Goal: Information Seeking & Learning: Learn about a topic

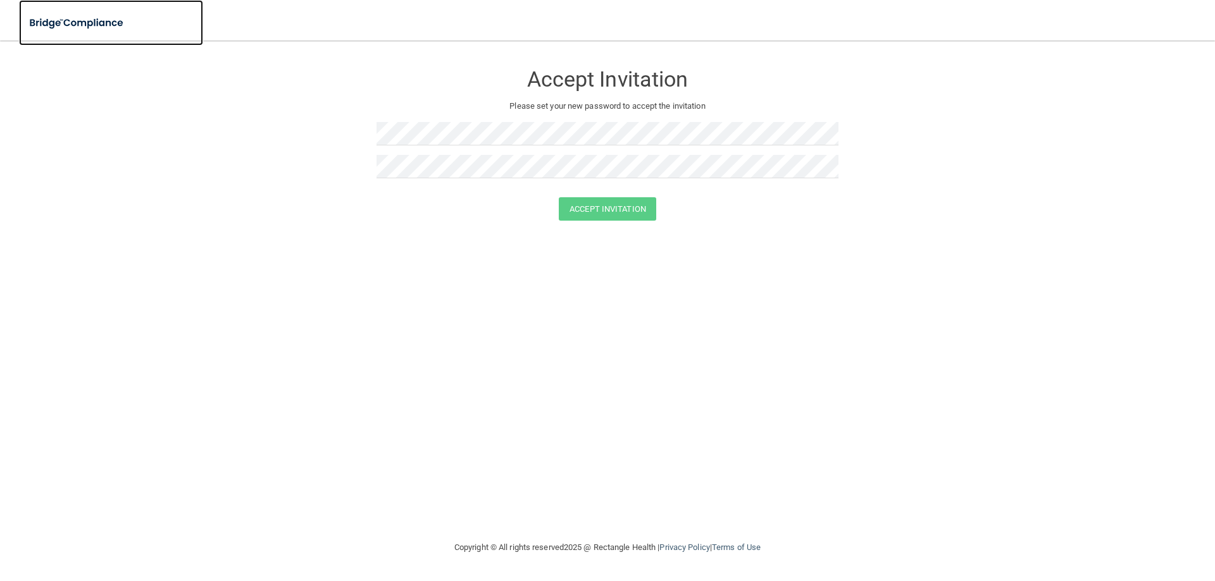
click at [78, 20] on img at bounding box center [77, 23] width 116 height 26
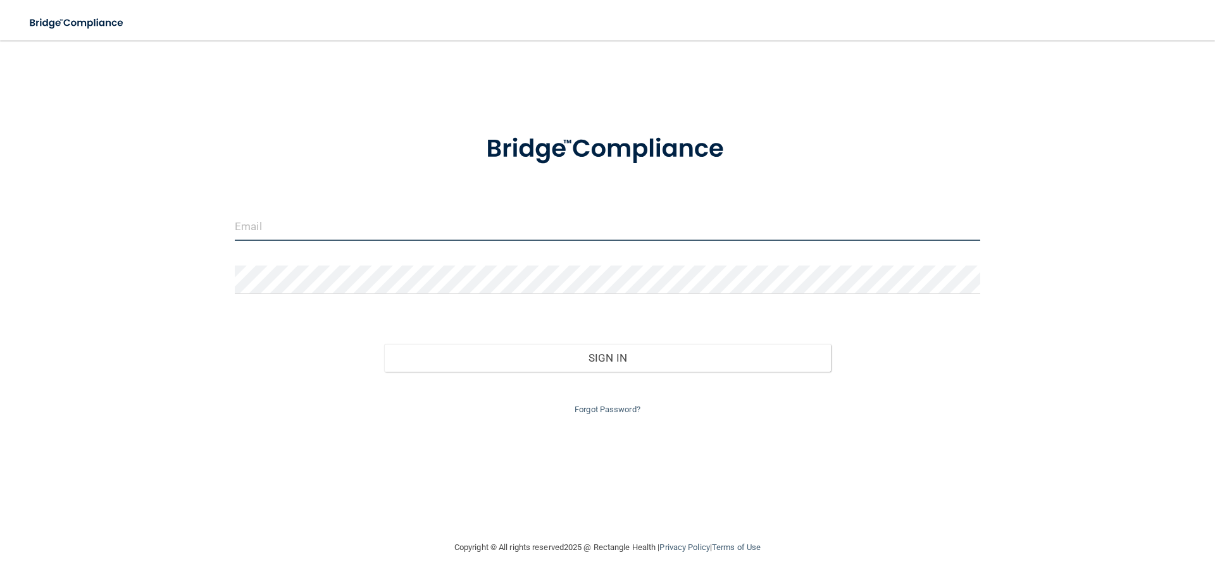
click at [309, 220] on input "email" at bounding box center [607, 227] width 745 height 28
type input "[EMAIL_ADDRESS][DOMAIN_NAME]"
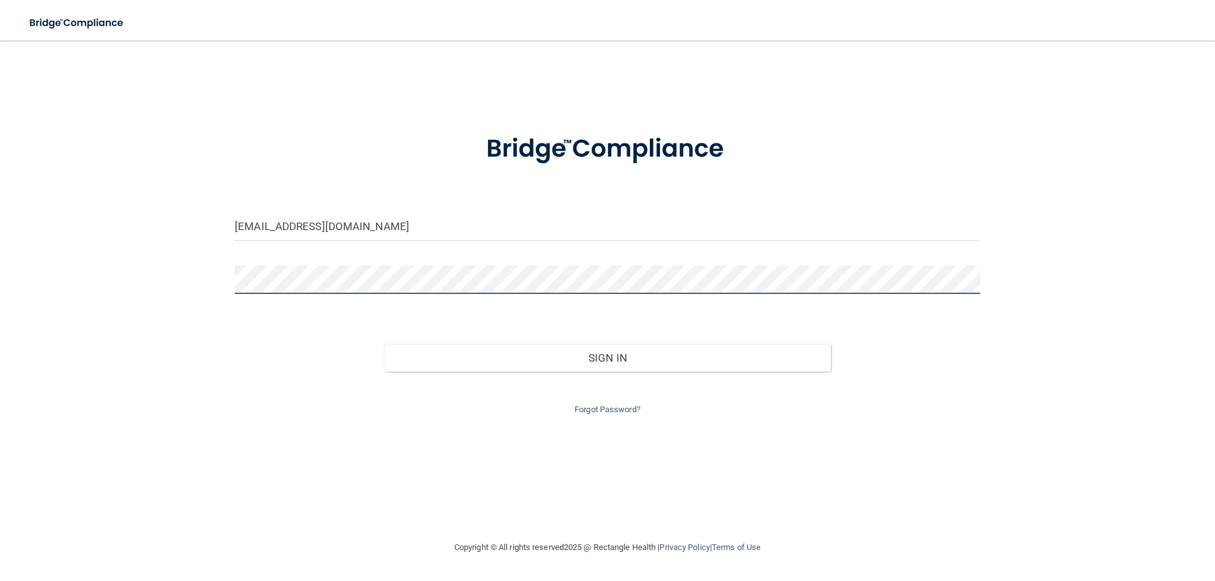
click at [384, 344] on button "Sign In" at bounding box center [607, 358] width 447 height 28
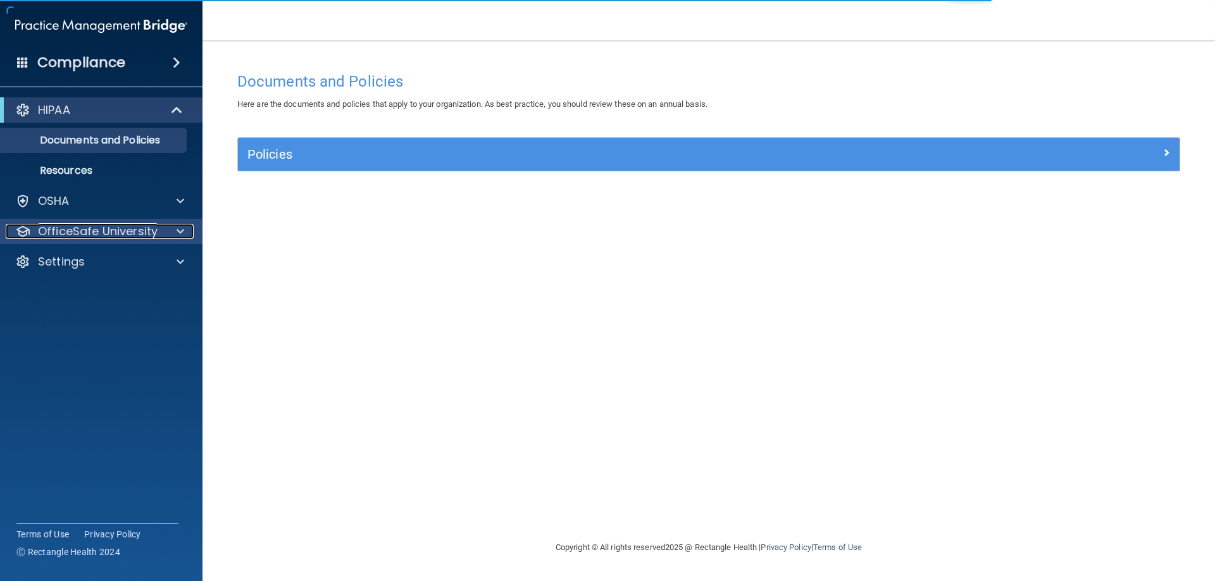
click at [168, 227] on div at bounding box center [179, 231] width 32 height 15
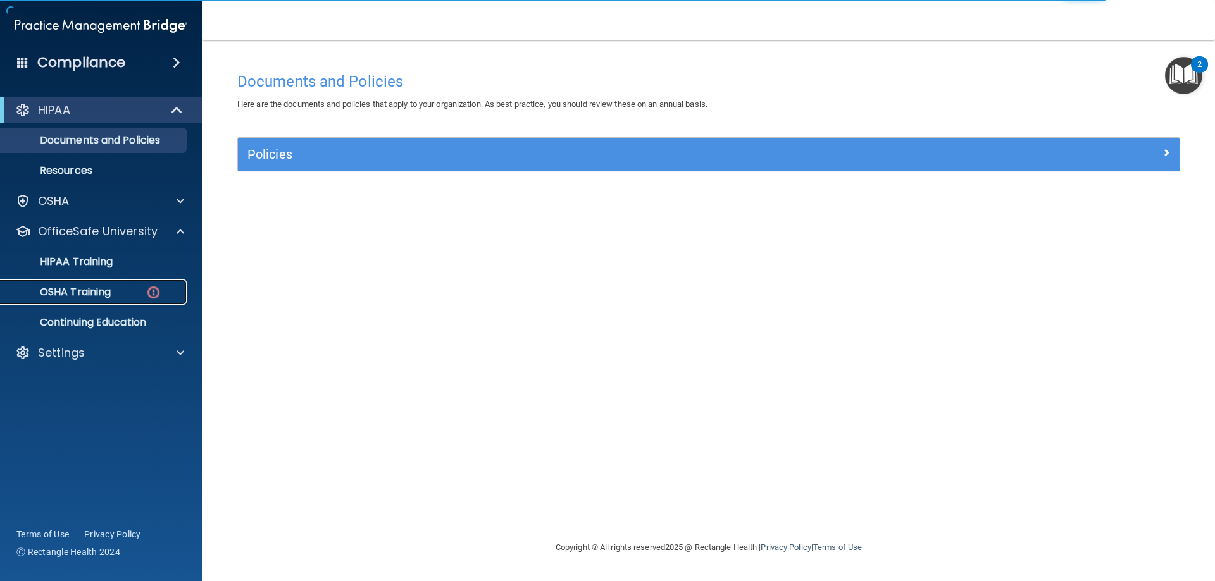
click at [155, 285] on img at bounding box center [154, 293] width 16 height 16
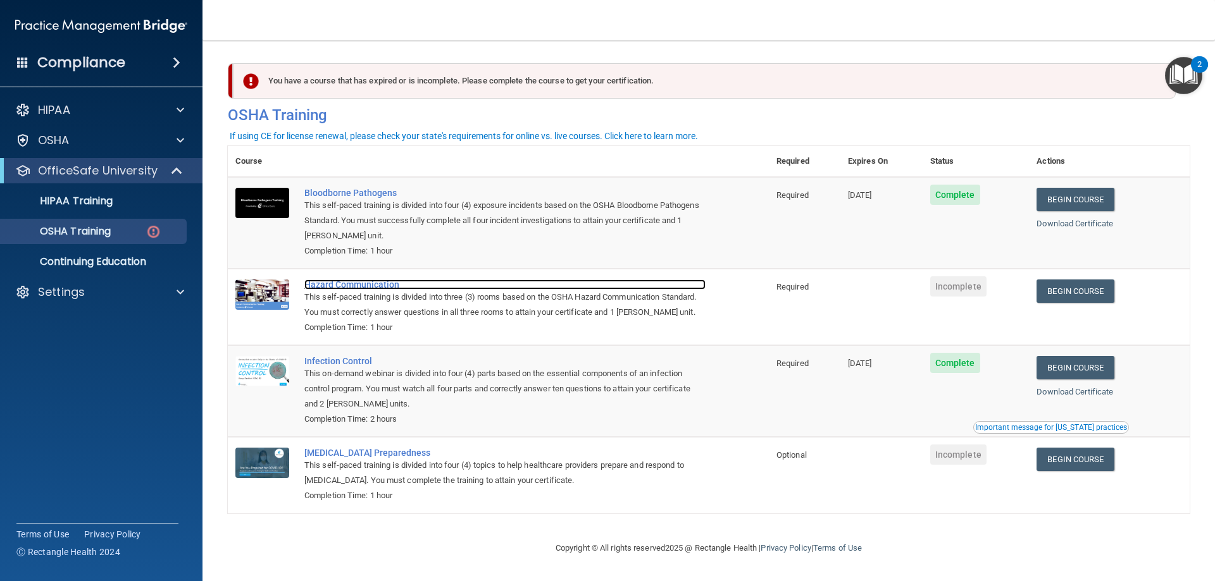
click at [324, 285] on div "Hazard Communication" at bounding box center [504, 285] width 401 height 10
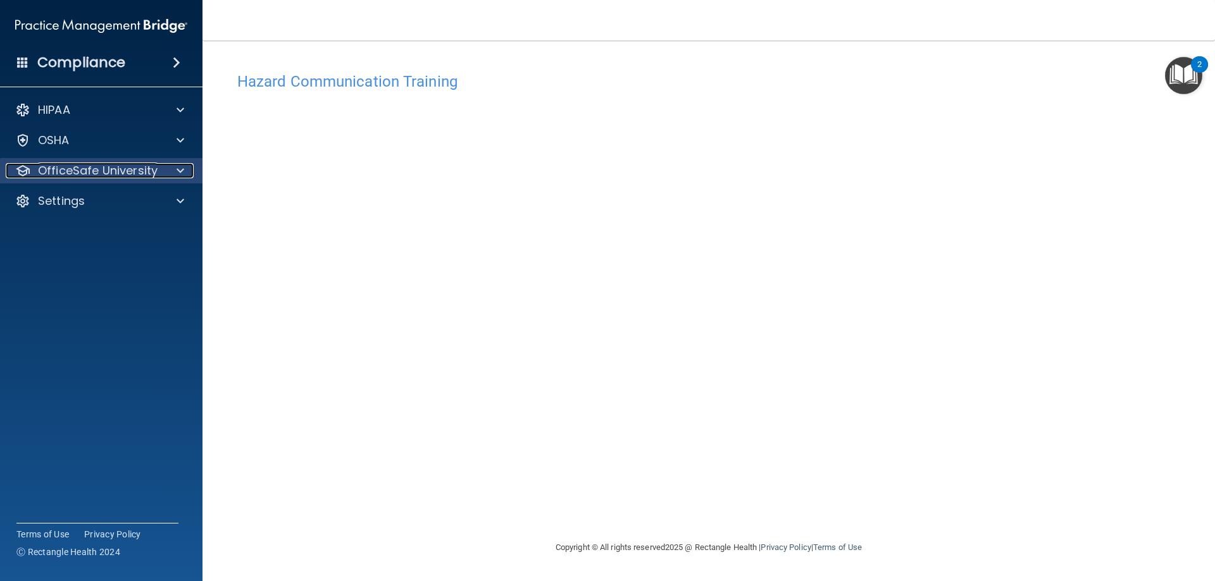
click at [135, 171] on p "OfficeSafe University" at bounding box center [98, 170] width 120 height 15
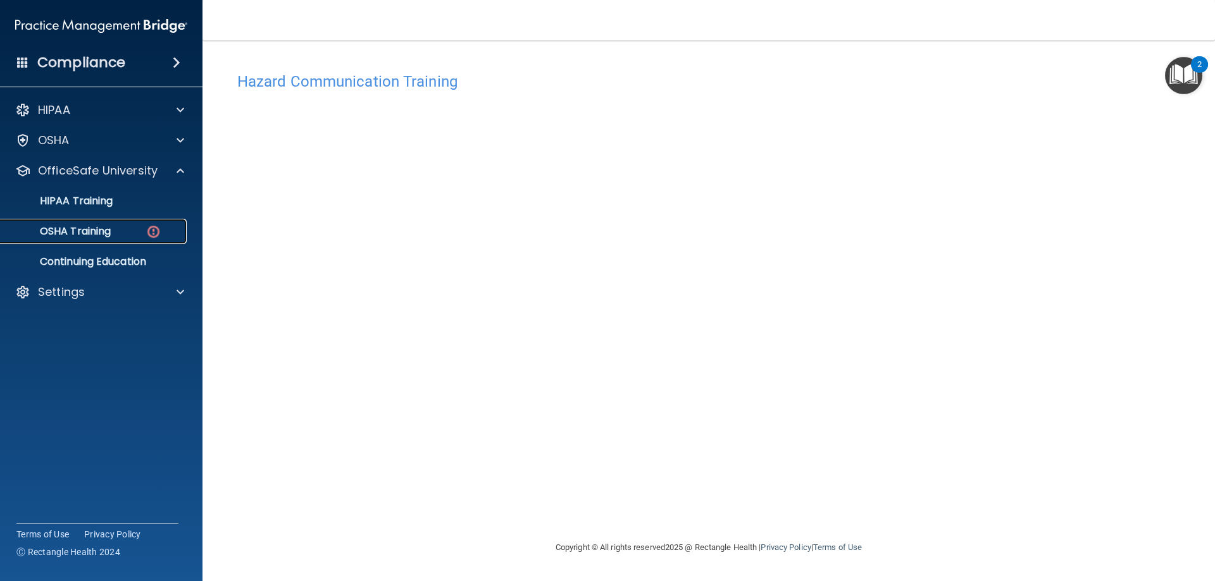
click at [147, 232] on img at bounding box center [154, 232] width 16 height 16
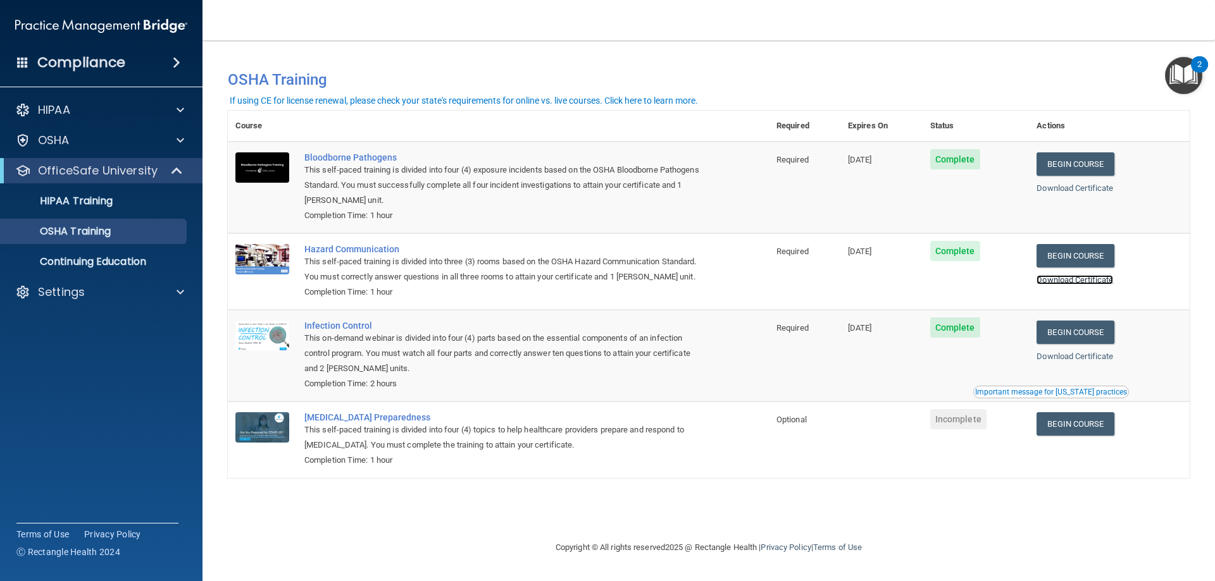
click at [1111, 276] on link "Download Certificate" at bounding box center [1074, 279] width 77 height 9
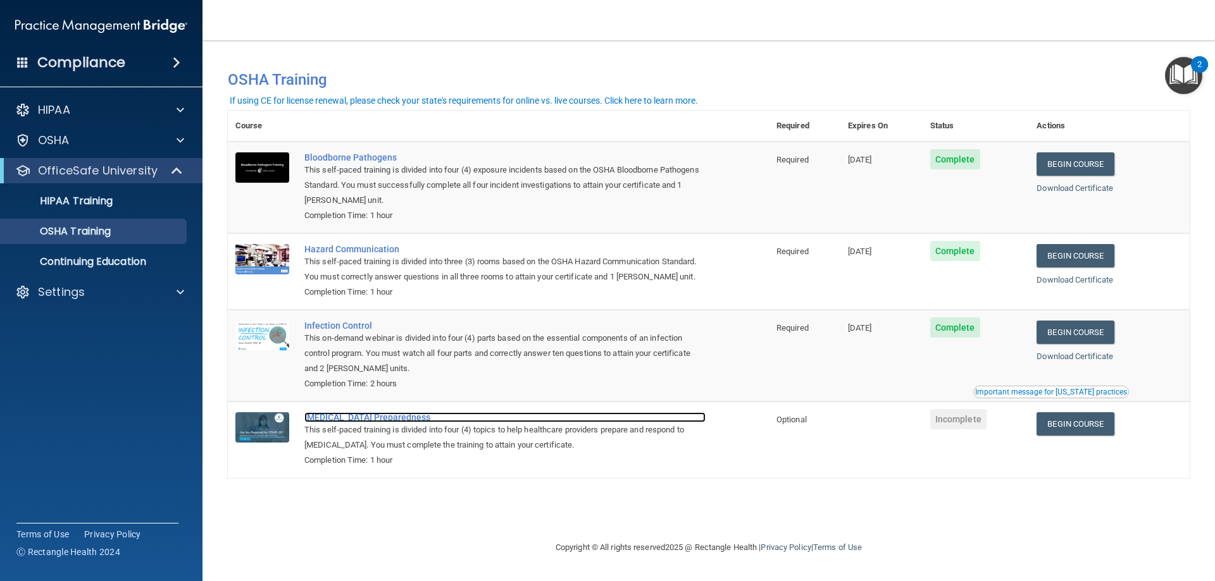
click at [328, 415] on div "[MEDICAL_DATA] Preparedness" at bounding box center [504, 418] width 401 height 10
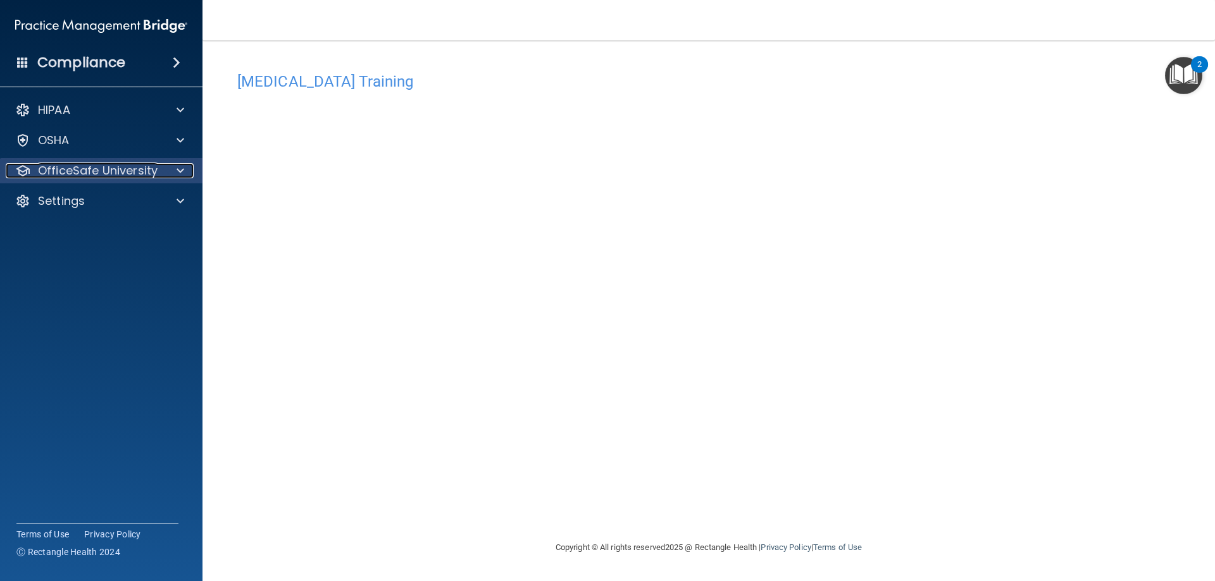
click at [158, 164] on div "OfficeSafe University" at bounding box center [84, 170] width 157 height 15
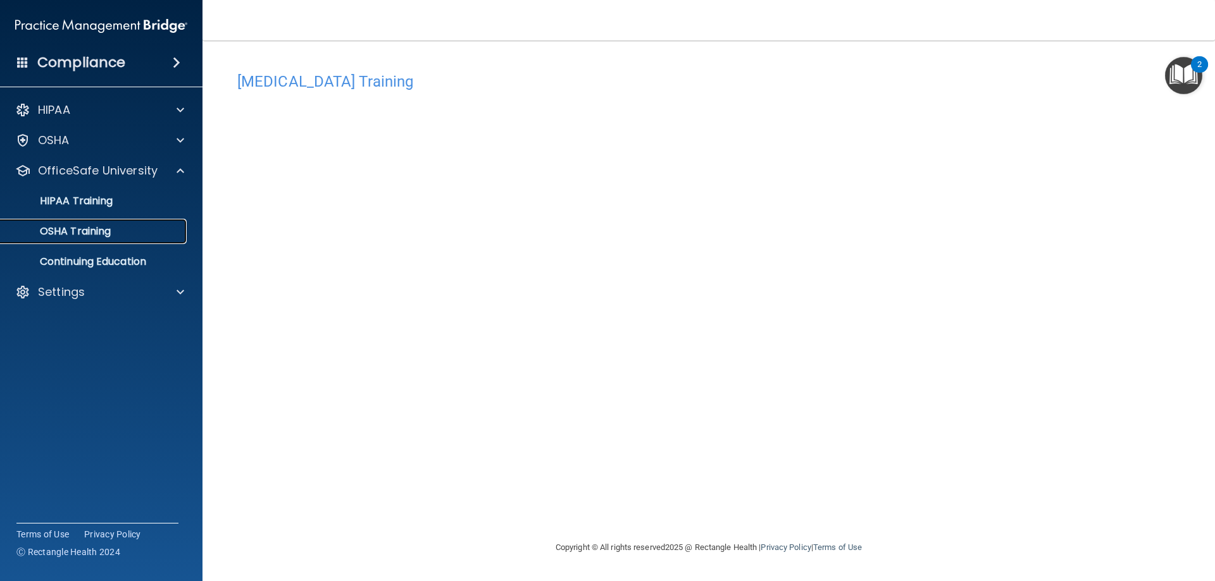
click at [133, 219] on link "OSHA Training" at bounding box center [86, 231] width 199 height 25
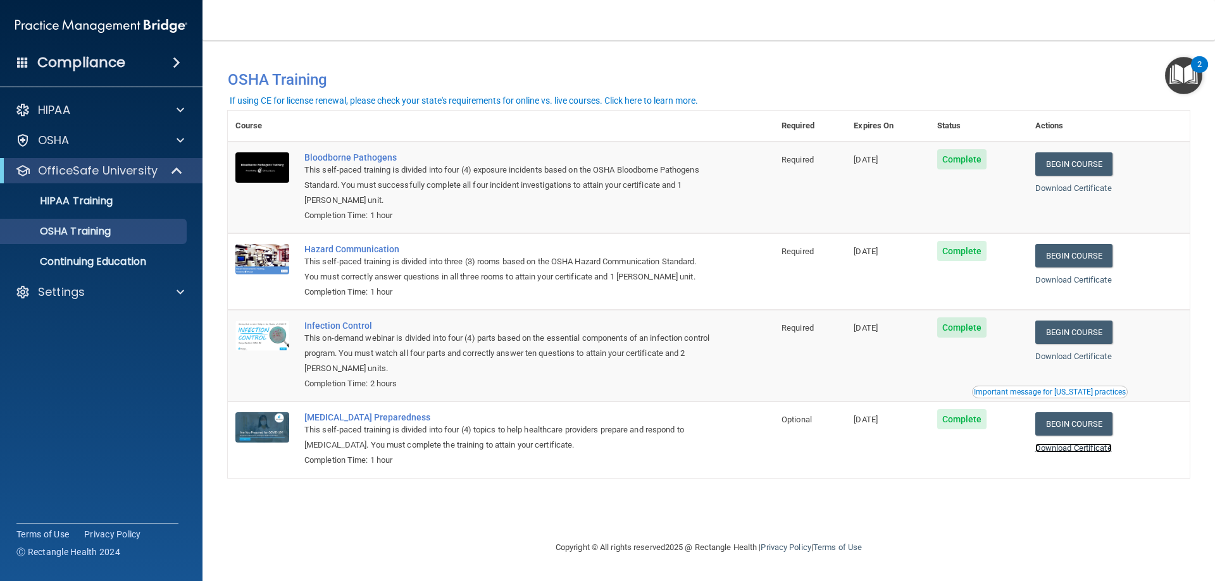
click at [1070, 450] on link "Download Certificate" at bounding box center [1073, 448] width 77 height 9
click at [177, 144] on span at bounding box center [181, 140] width 8 height 15
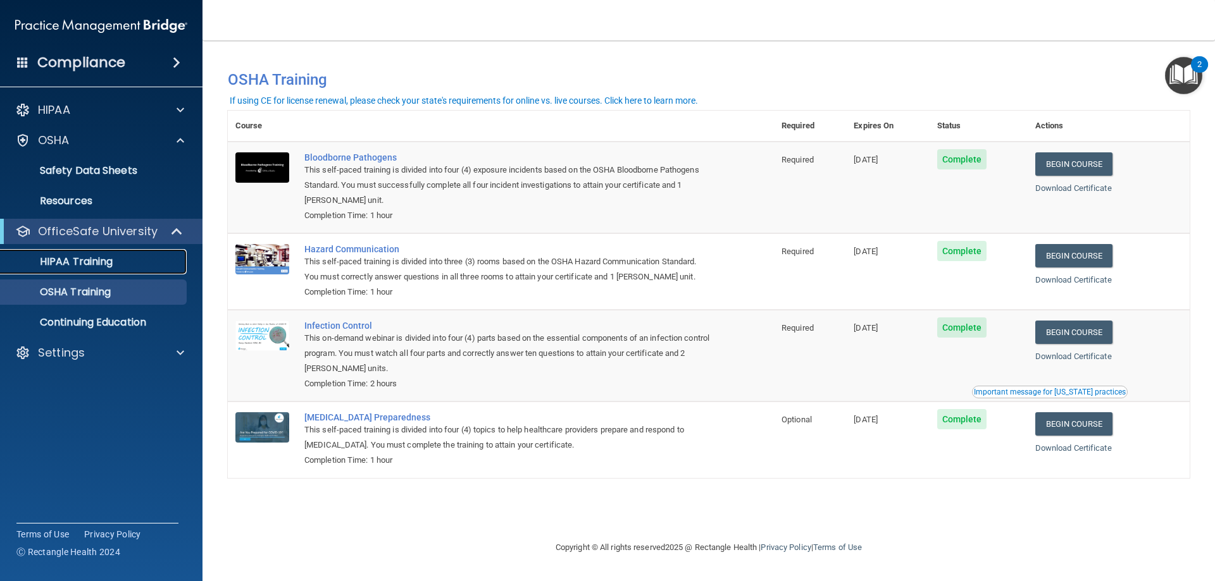
click at [151, 263] on div "HIPAA Training" at bounding box center [94, 262] width 173 height 13
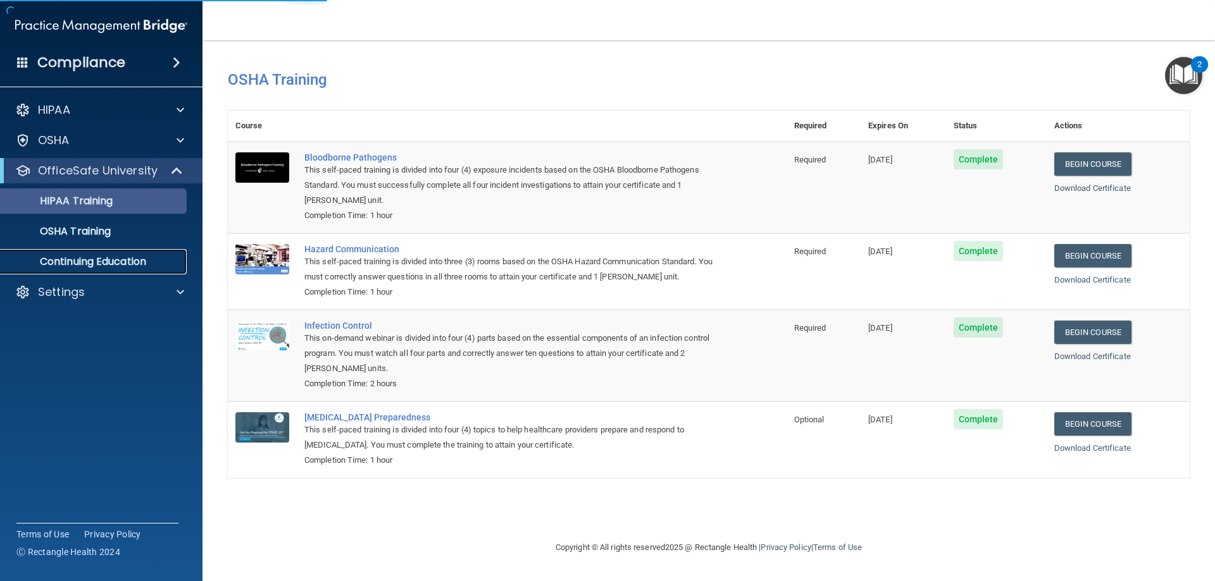
click at [151, 263] on p "Continuing Education" at bounding box center [94, 262] width 173 height 13
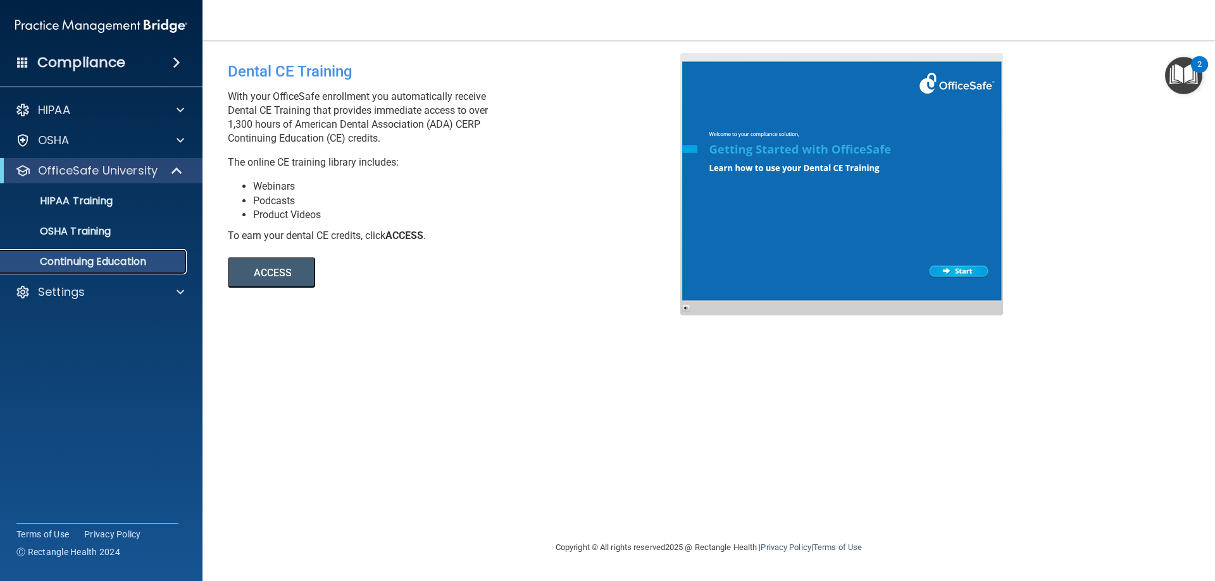
click at [109, 257] on p "Continuing Education" at bounding box center [94, 262] width 173 height 13
click at [110, 229] on p "OSHA Training" at bounding box center [59, 231] width 102 height 13
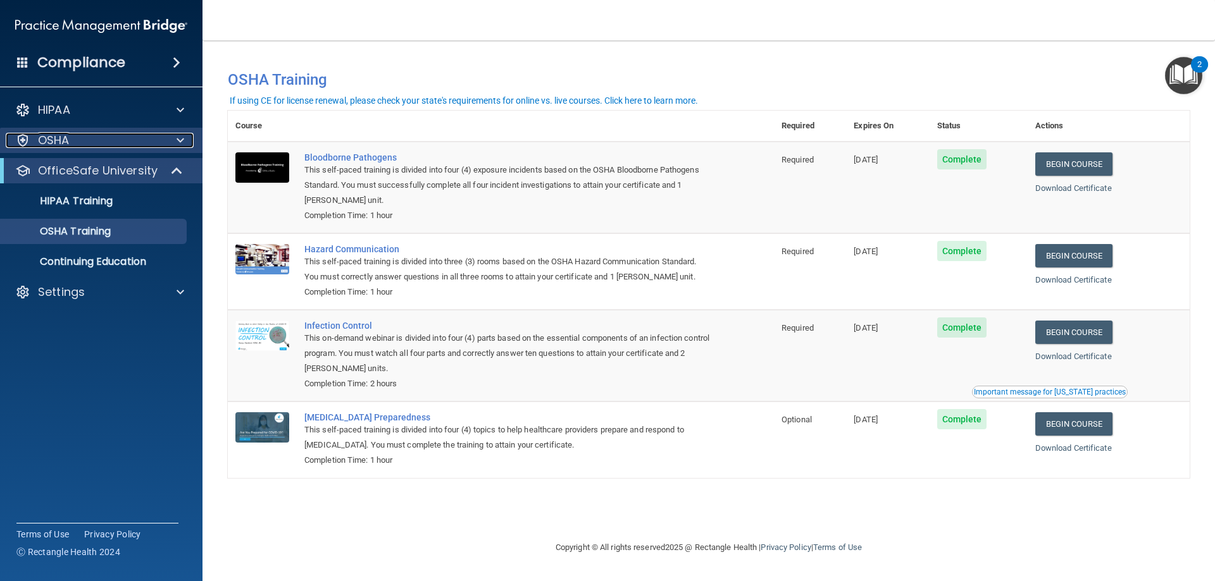
click at [157, 139] on div "OSHA" at bounding box center [84, 140] width 157 height 15
